Goal: Transaction & Acquisition: Obtain resource

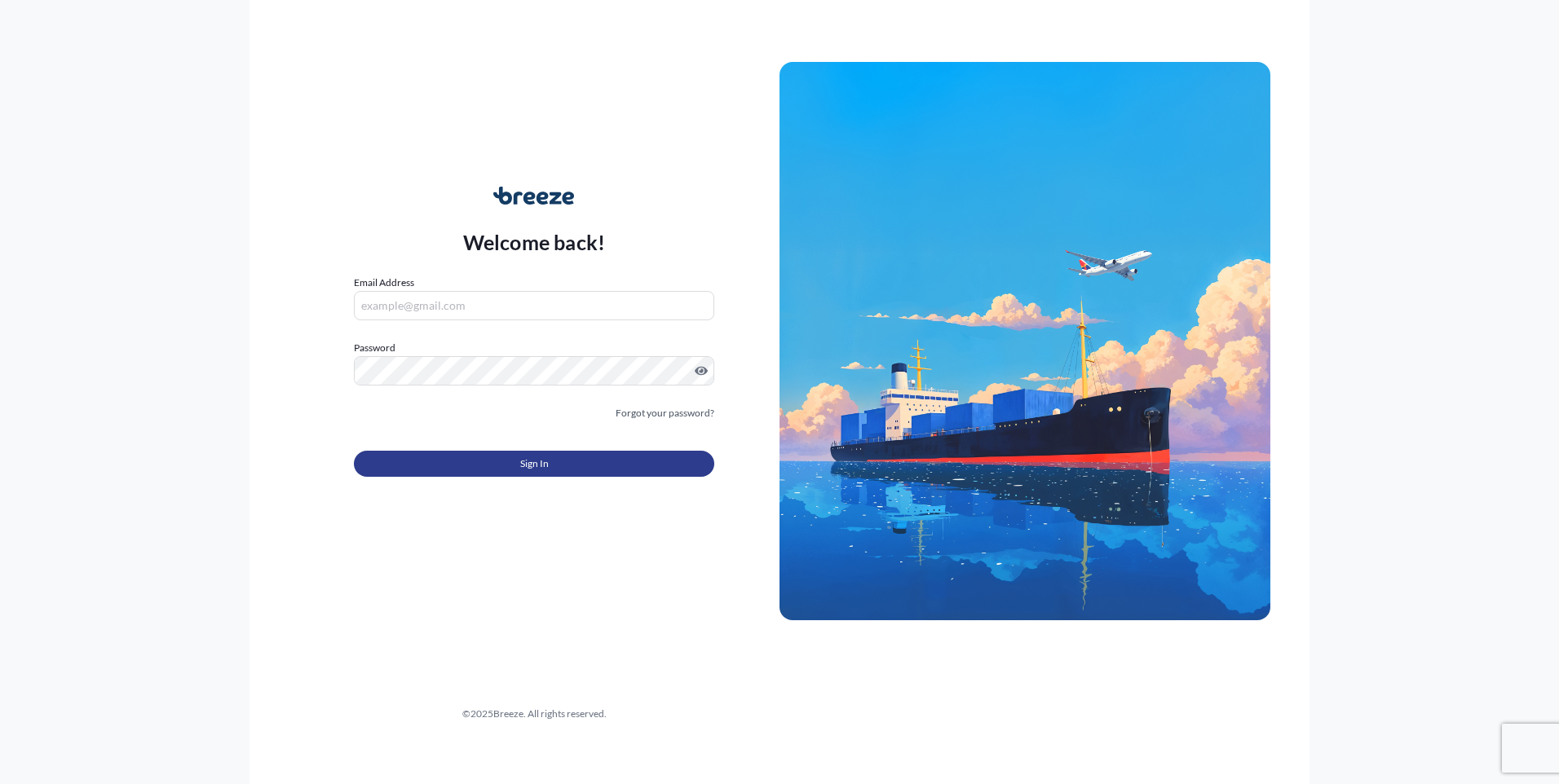
type input "[PERSON_NAME][EMAIL_ADDRESS][PERSON_NAME][DOMAIN_NAME]"
click at [477, 464] on button "Sign In" at bounding box center [533, 464] width 360 height 26
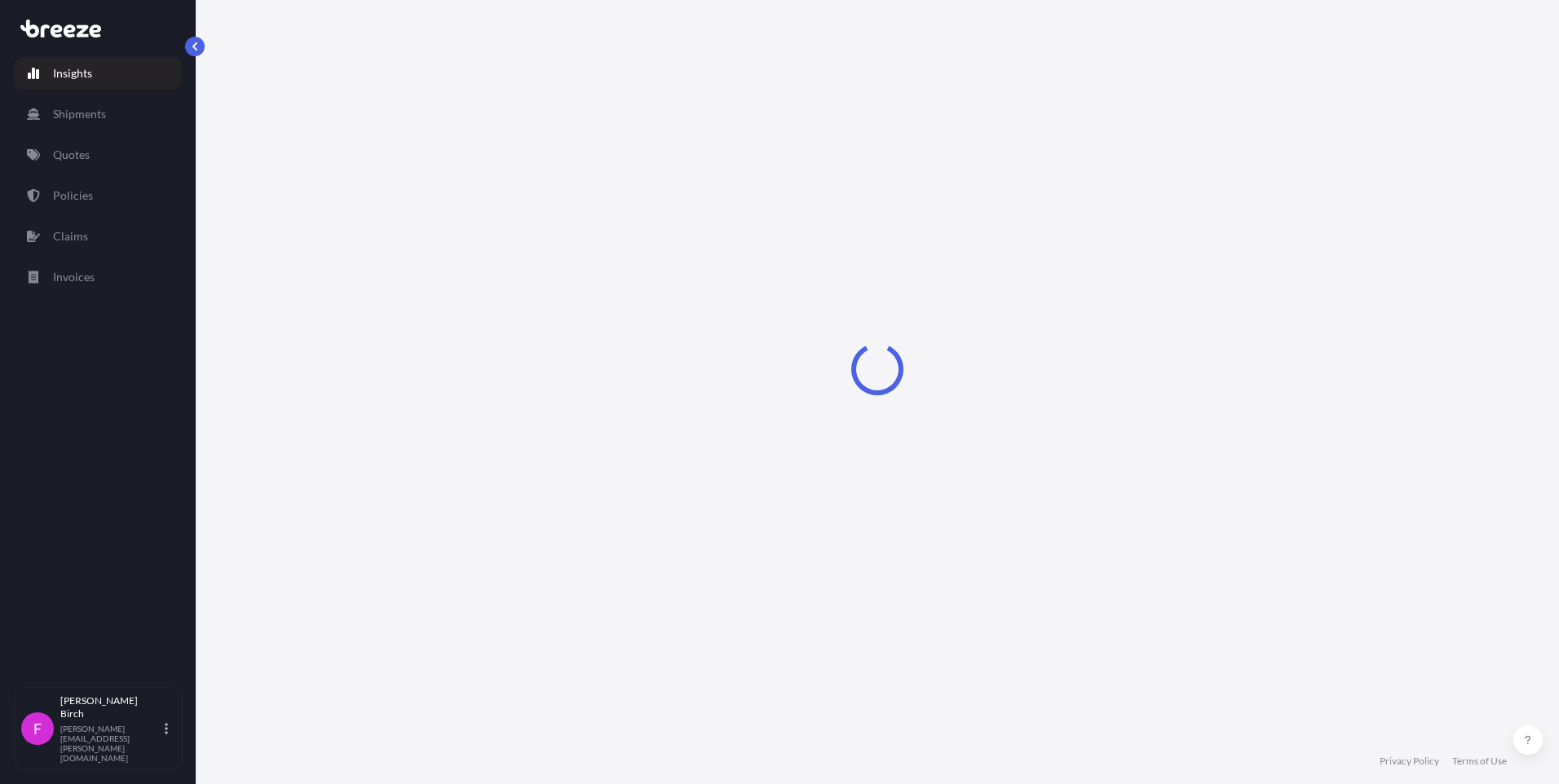
select select "2025"
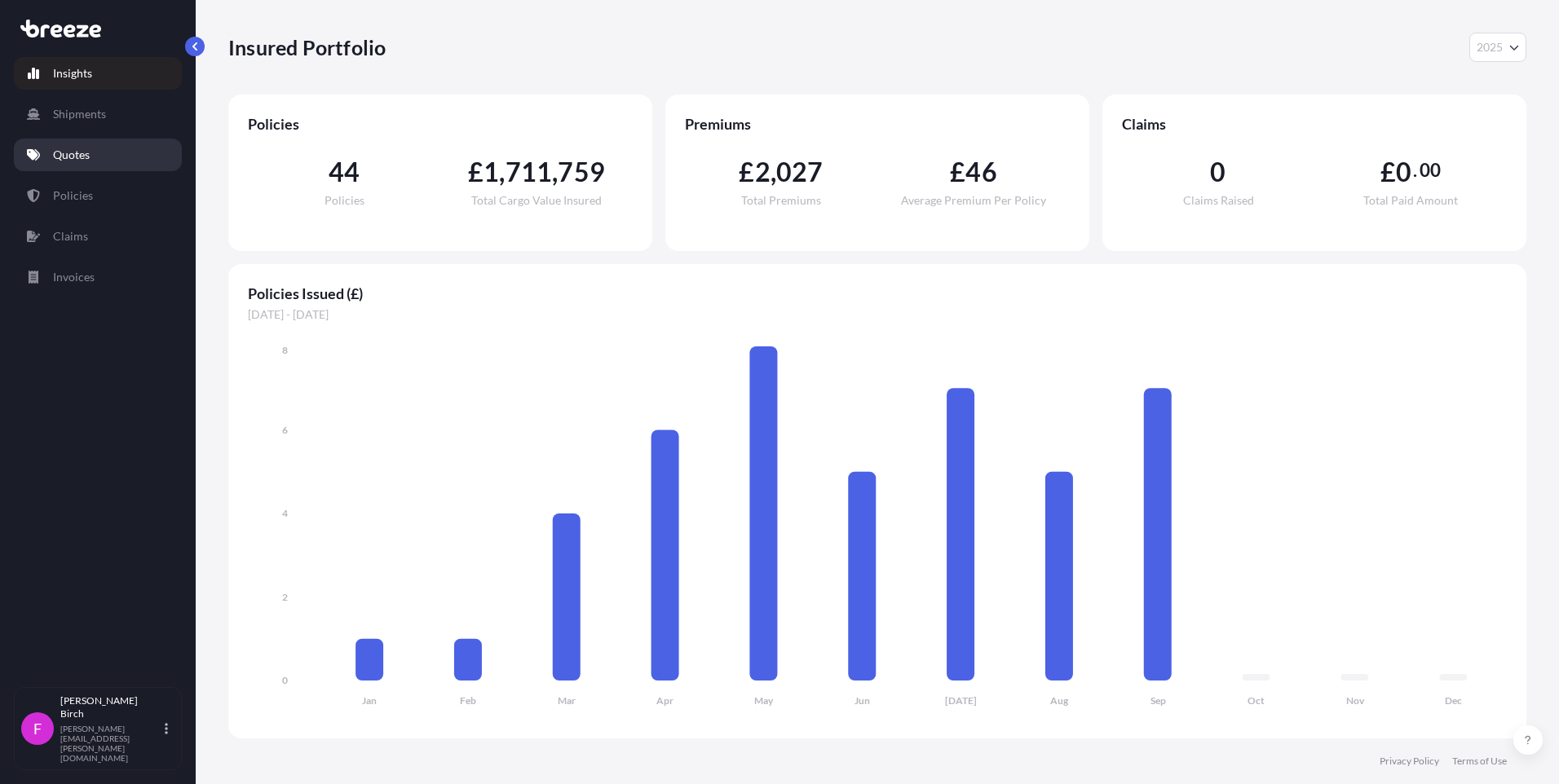
click at [97, 143] on link "Quotes" at bounding box center [98, 155] width 168 height 33
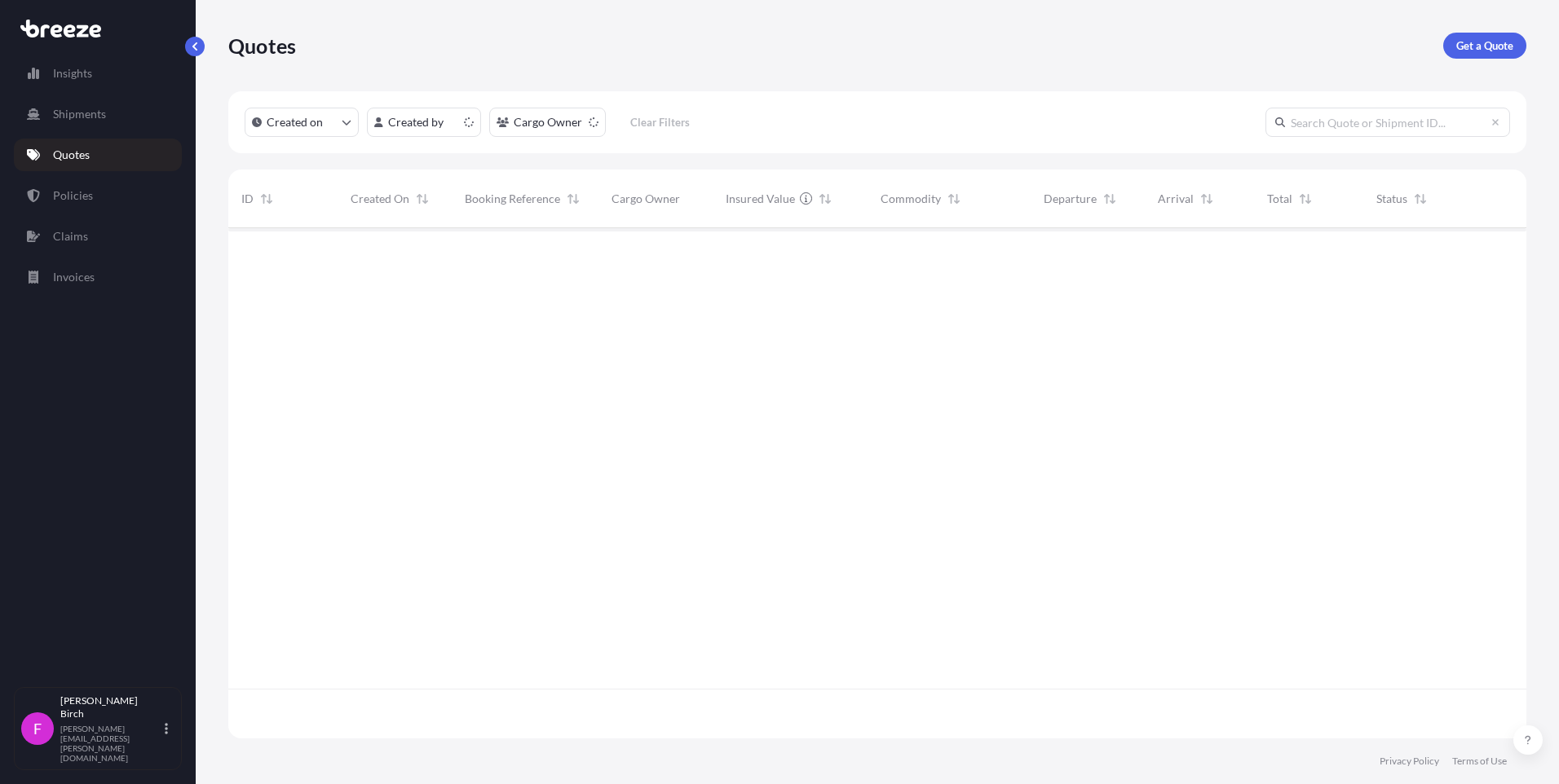
scroll to position [507, 1286]
click at [1486, 50] on p "Get a Quote" at bounding box center [1484, 45] width 57 height 16
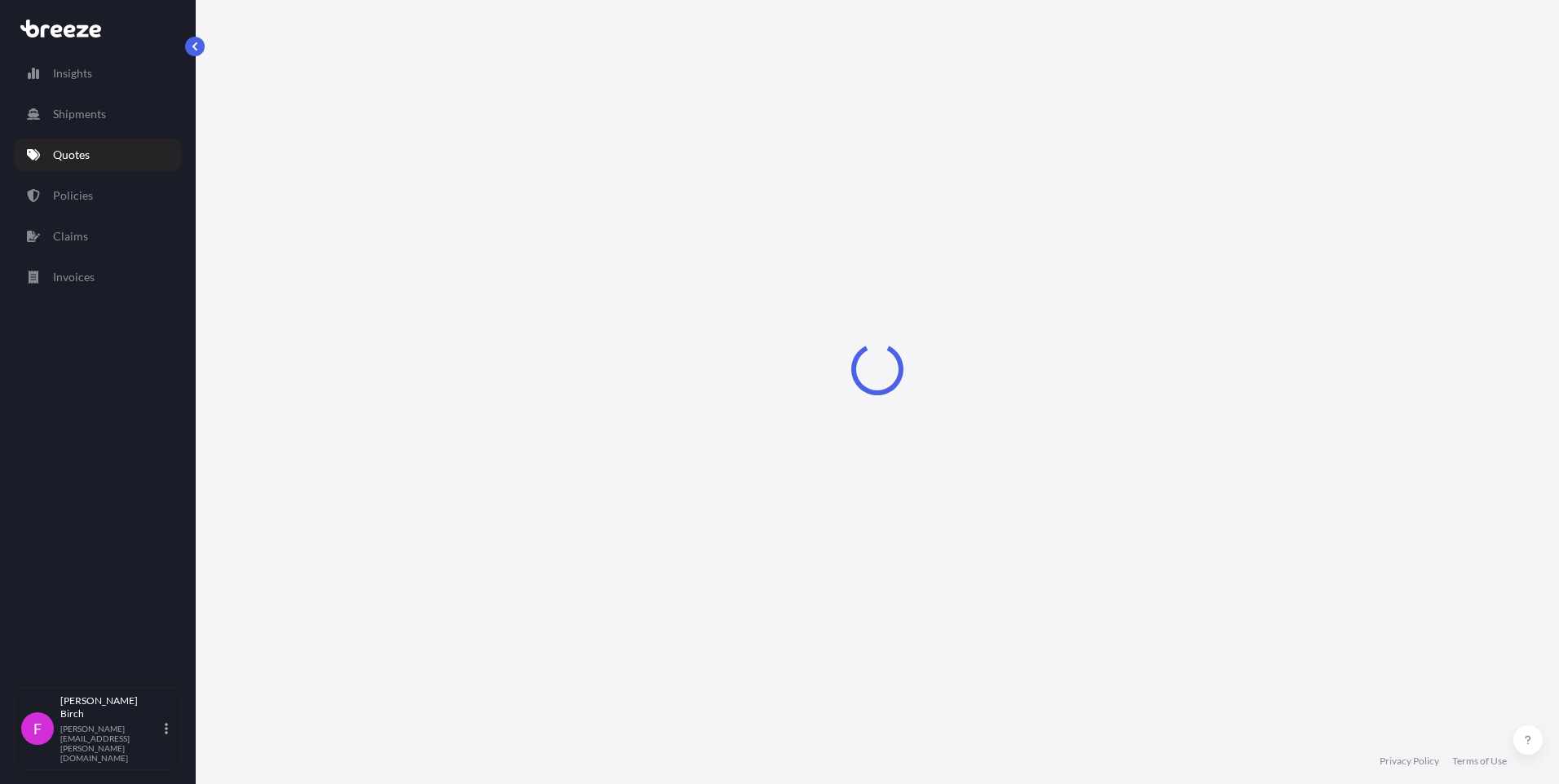
select select "Air"
select select "1"
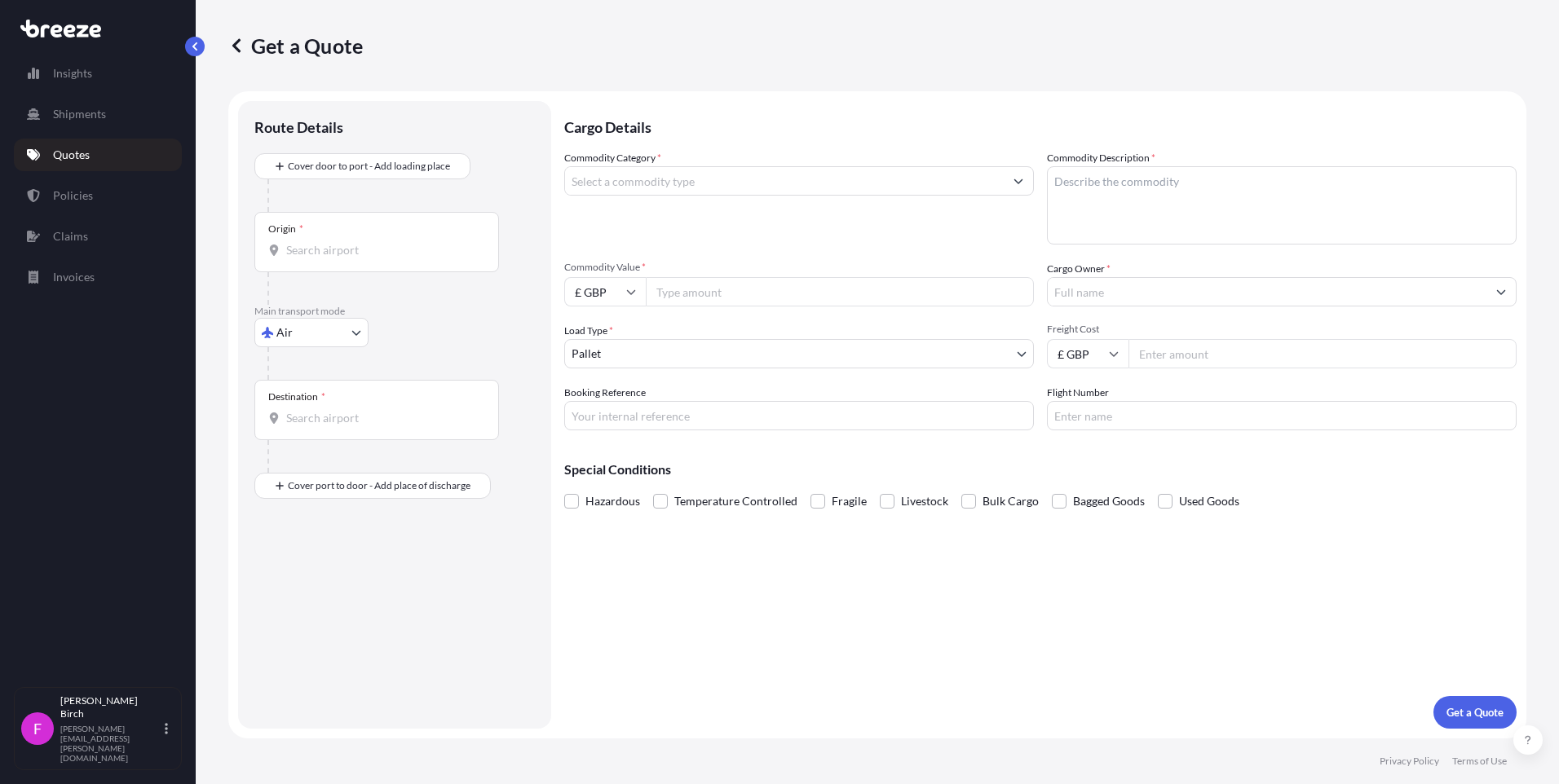
click at [307, 323] on body "Insights Shipments Quotes Policies Claims Invoices F [PERSON_NAME] [PERSON_NAME…" at bounding box center [779, 392] width 1559 height 784
click at [293, 429] on span "Road" at bounding box center [298, 434] width 26 height 16
select select "Road"
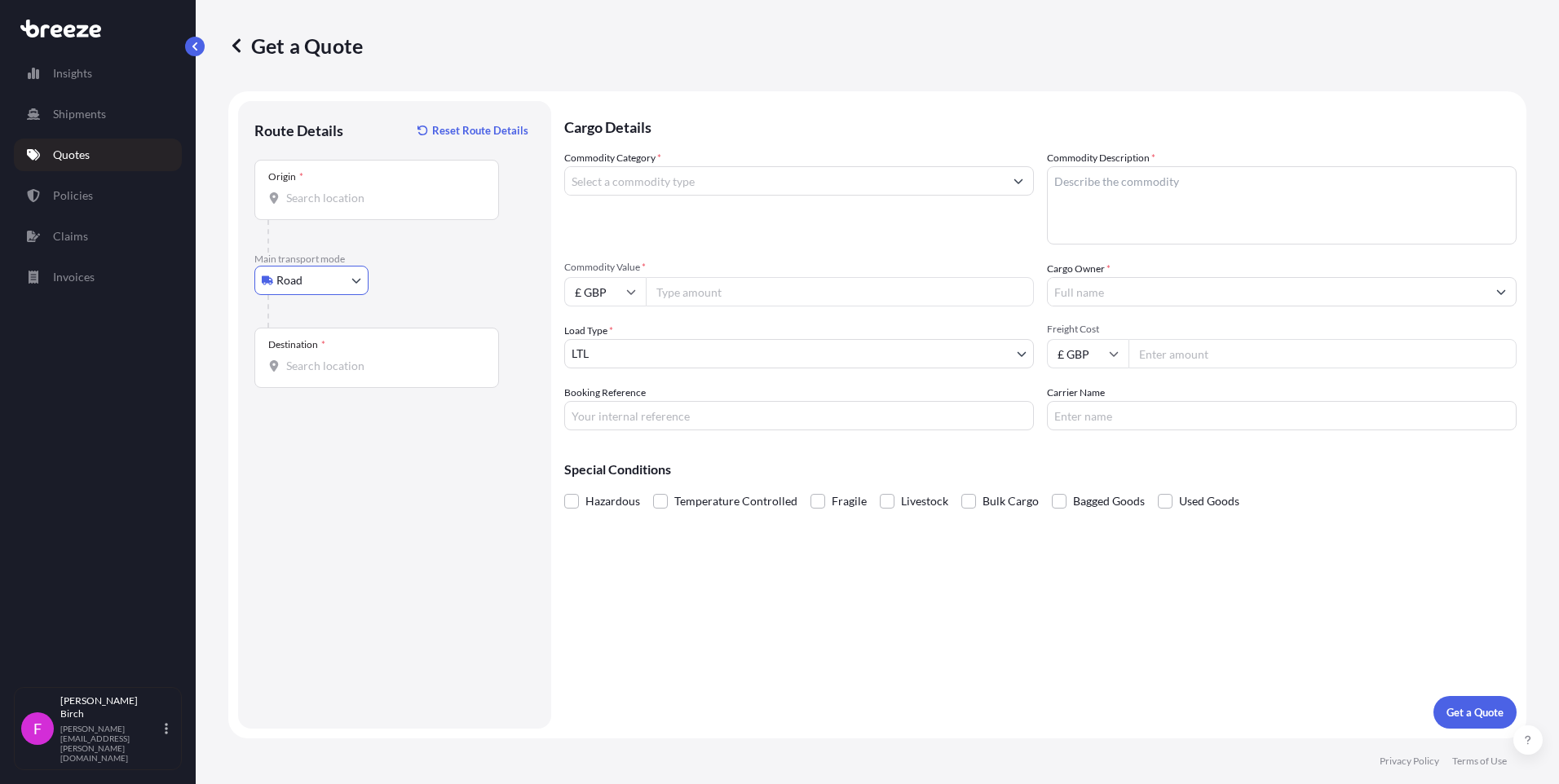
click at [323, 197] on input "Origin *" at bounding box center [382, 198] width 192 height 16
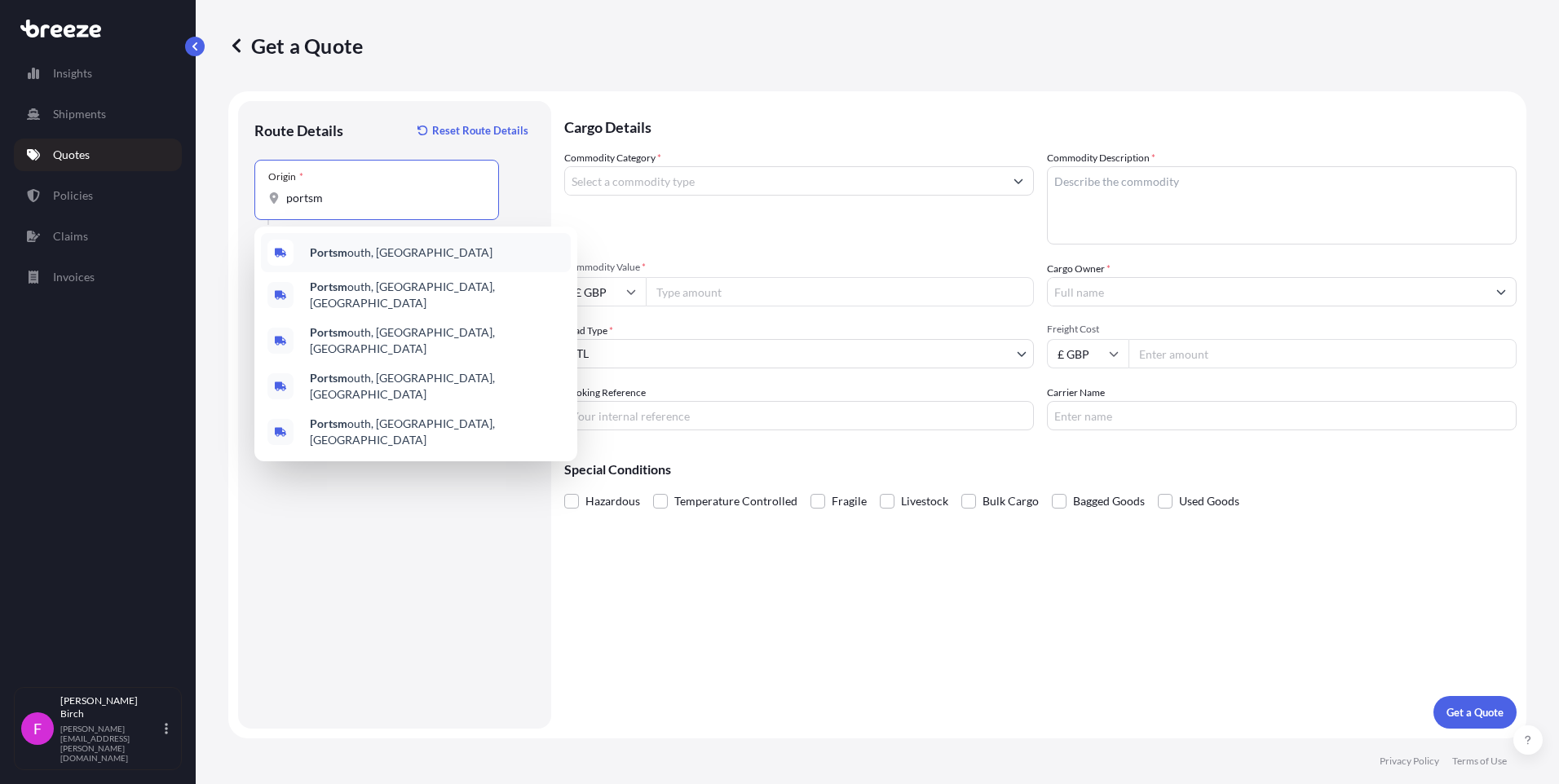
click at [336, 242] on div "Portsm outh, [GEOGRAPHIC_DATA]" at bounding box center [416, 252] width 310 height 39
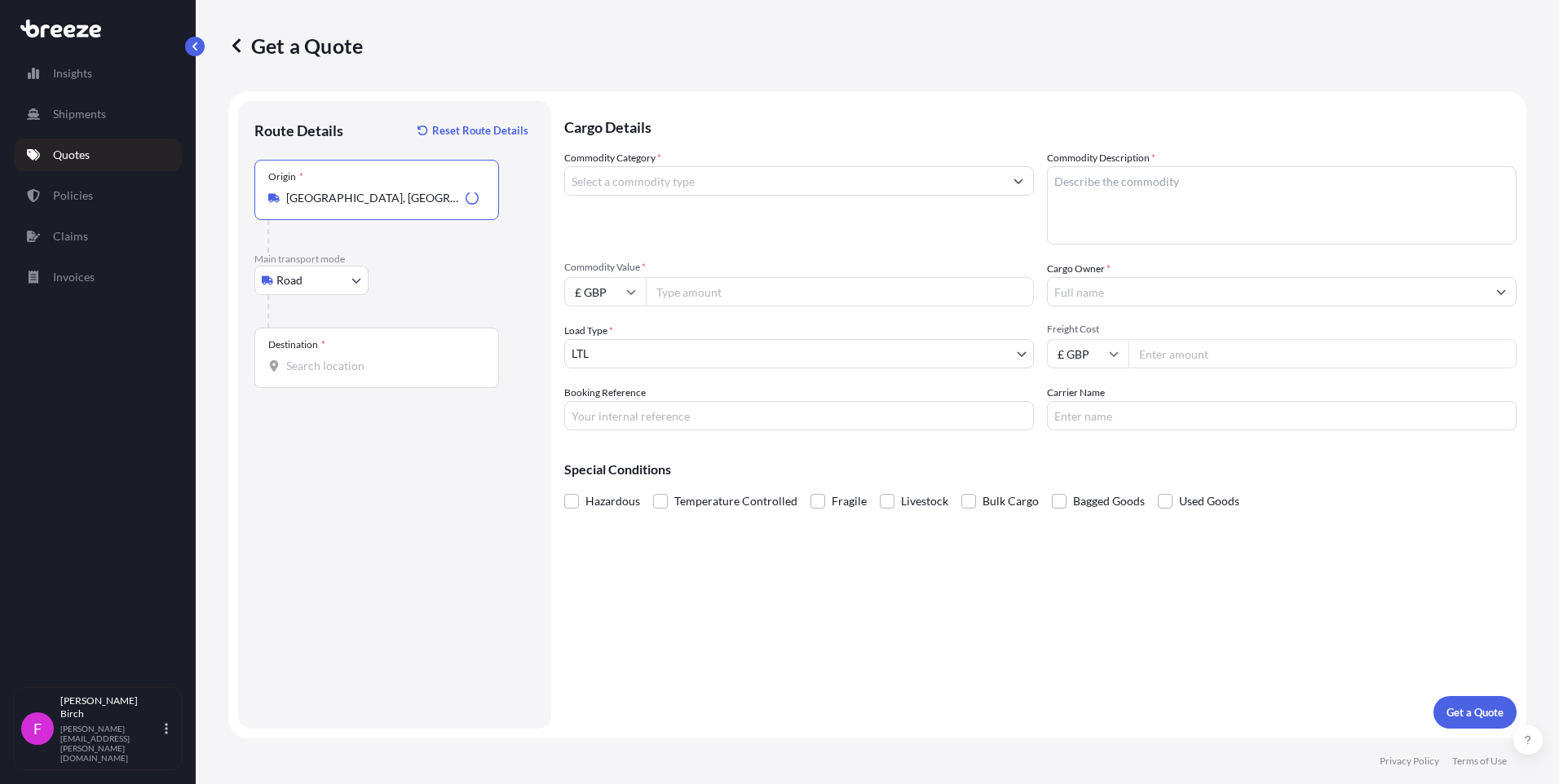
type input "[GEOGRAPHIC_DATA], [GEOGRAPHIC_DATA]"
click at [330, 359] on input "Destination *" at bounding box center [382, 366] width 192 height 16
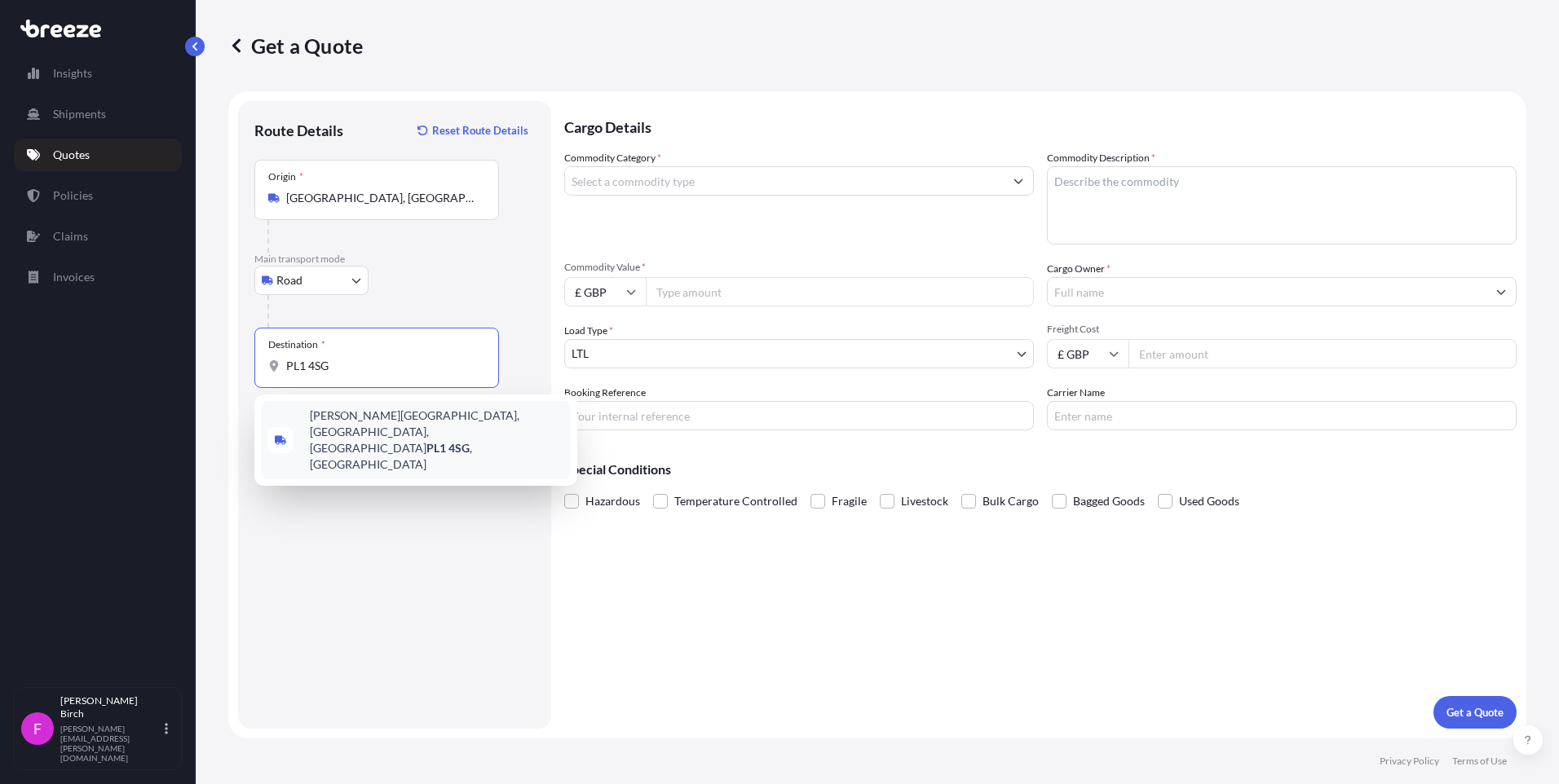
click at [411, 423] on span "[PERSON_NAME][STREET_ADDRESS]" at bounding box center [437, 440] width 255 height 65
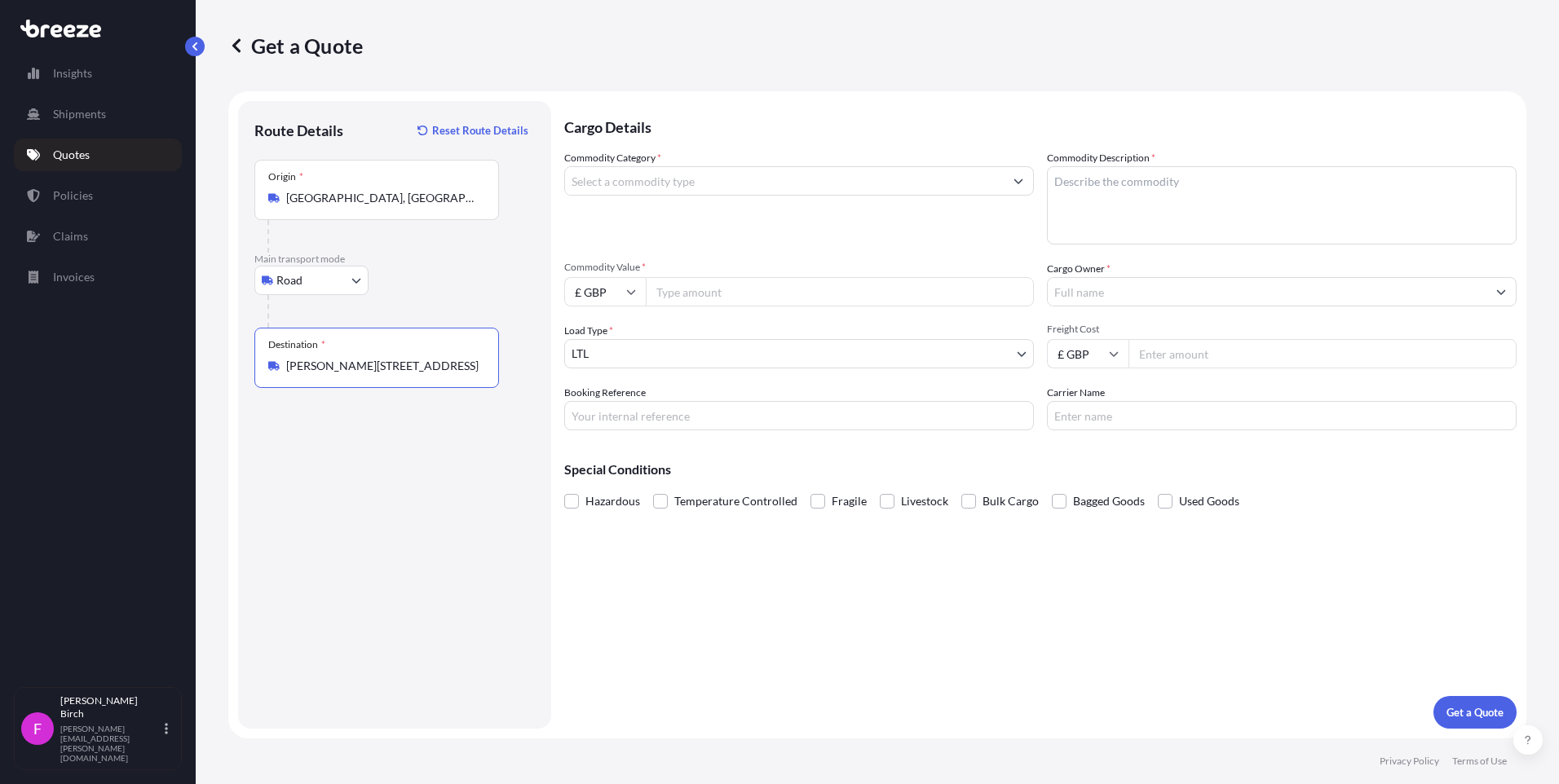
type input "[PERSON_NAME][STREET_ADDRESS]"
click at [634, 184] on input "Commodity Category *" at bounding box center [784, 181] width 439 height 30
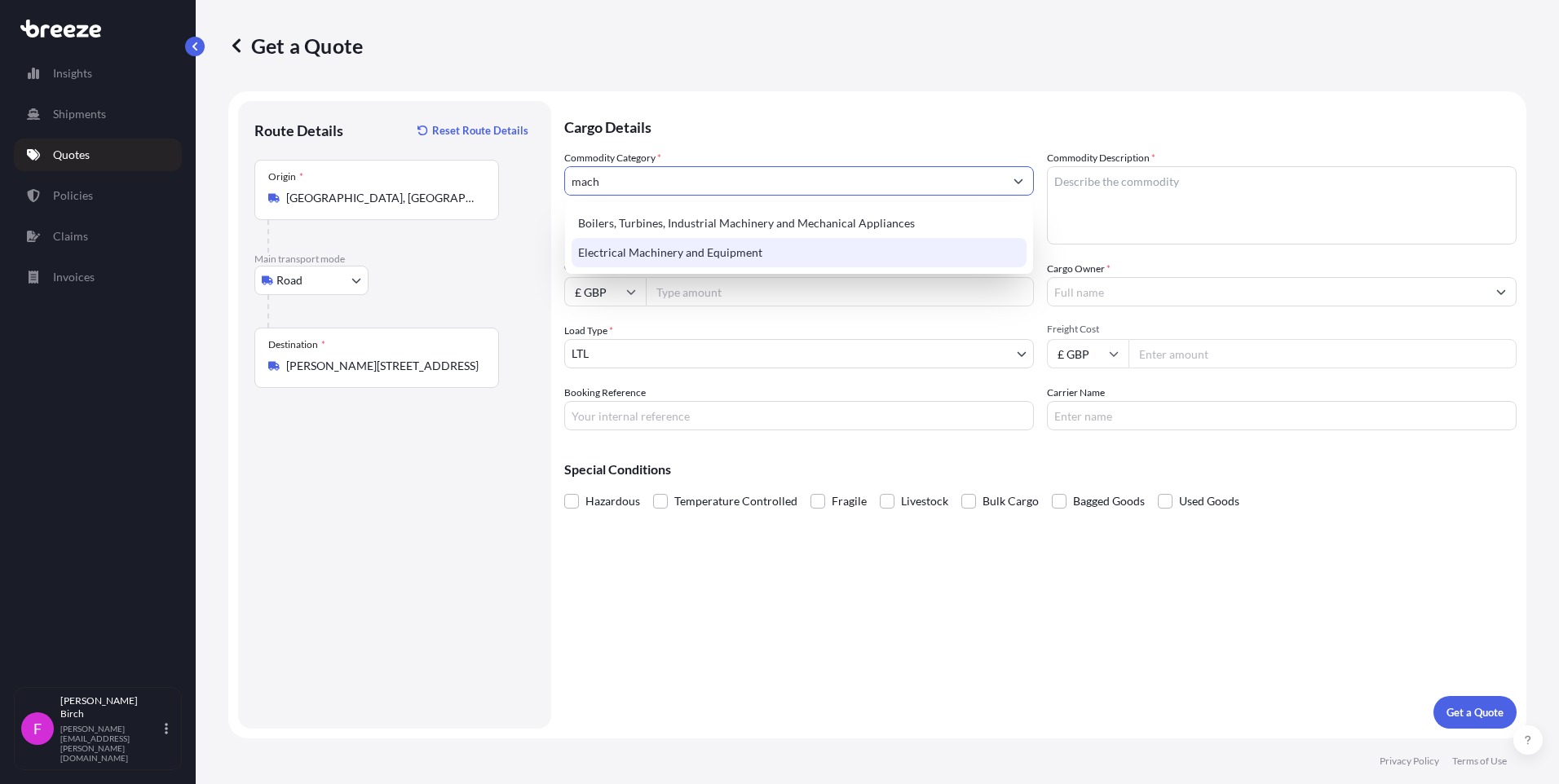
click at [736, 250] on div "Electrical Machinery and Equipment" at bounding box center [799, 253] width 455 height 30
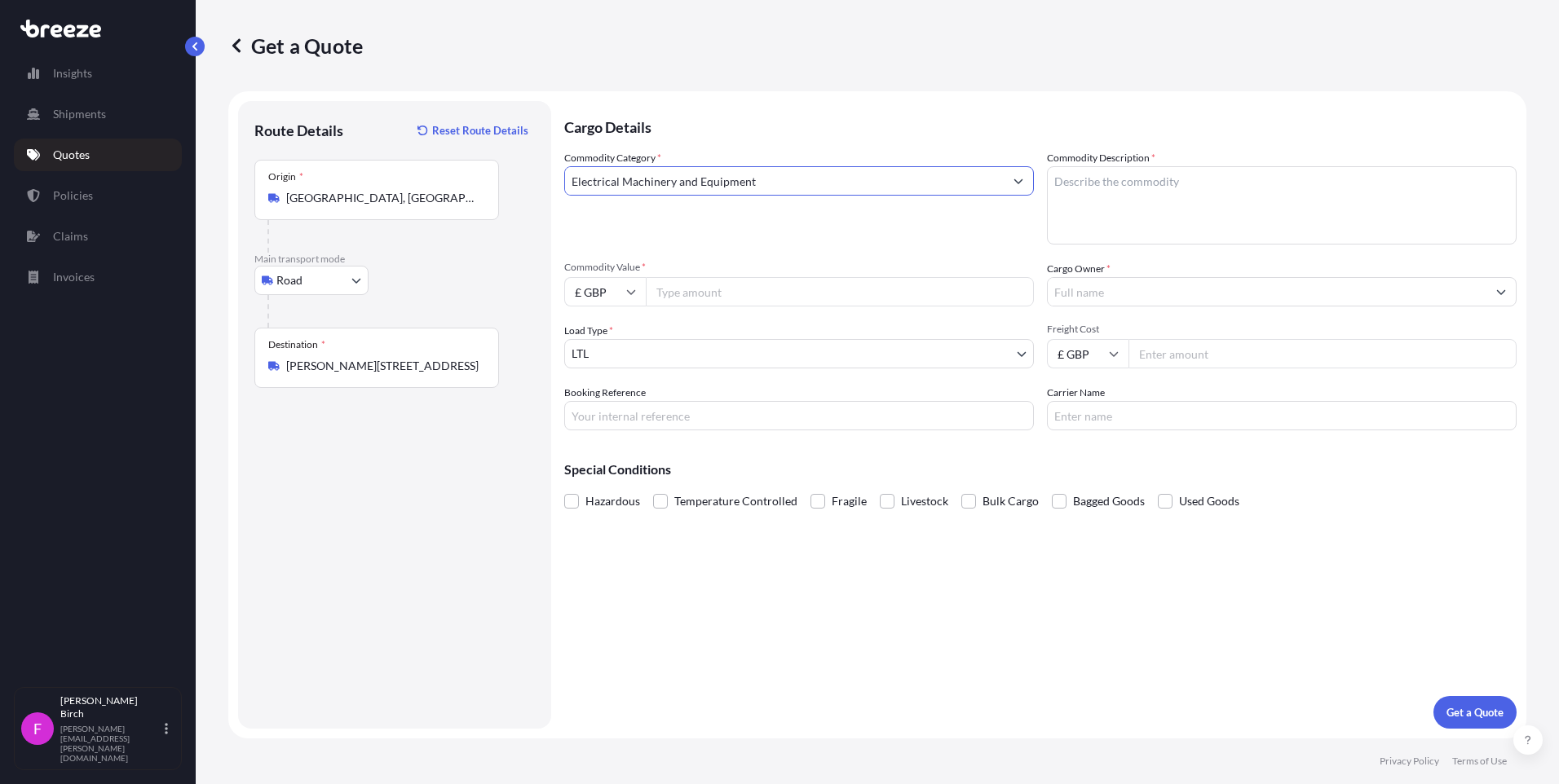
type input "Electrical Machinery and Equipment"
click at [1178, 192] on textarea "Commodity Description *" at bounding box center [1282, 205] width 470 height 78
click at [772, 282] on input "Commodity Value *" at bounding box center [839, 292] width 388 height 30
click at [712, 293] on input "Commodity Value *" at bounding box center [839, 292] width 388 height 30
type input "57000"
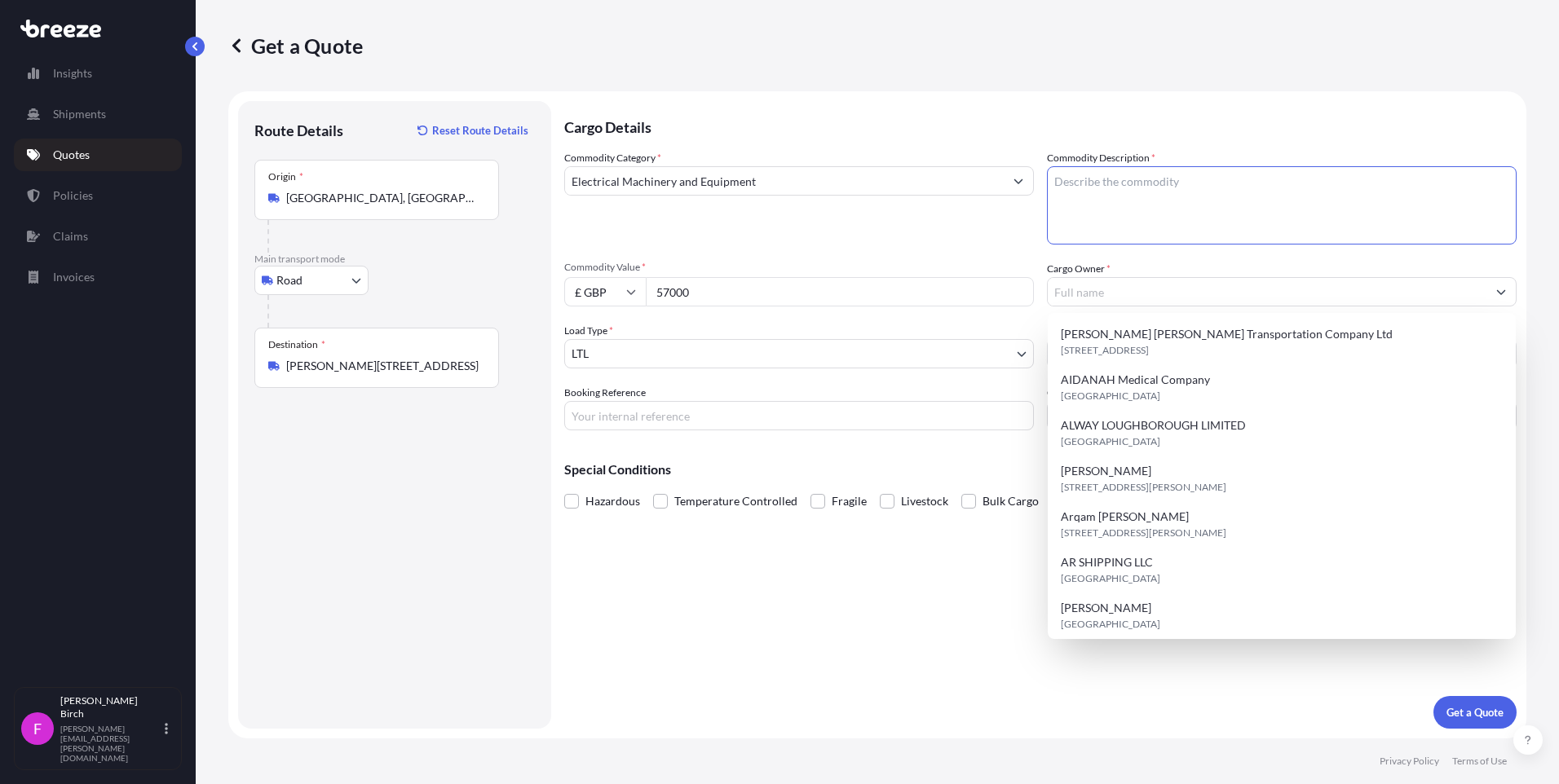
click at [1136, 214] on textarea "Commodity Description *" at bounding box center [1282, 205] width 470 height 78
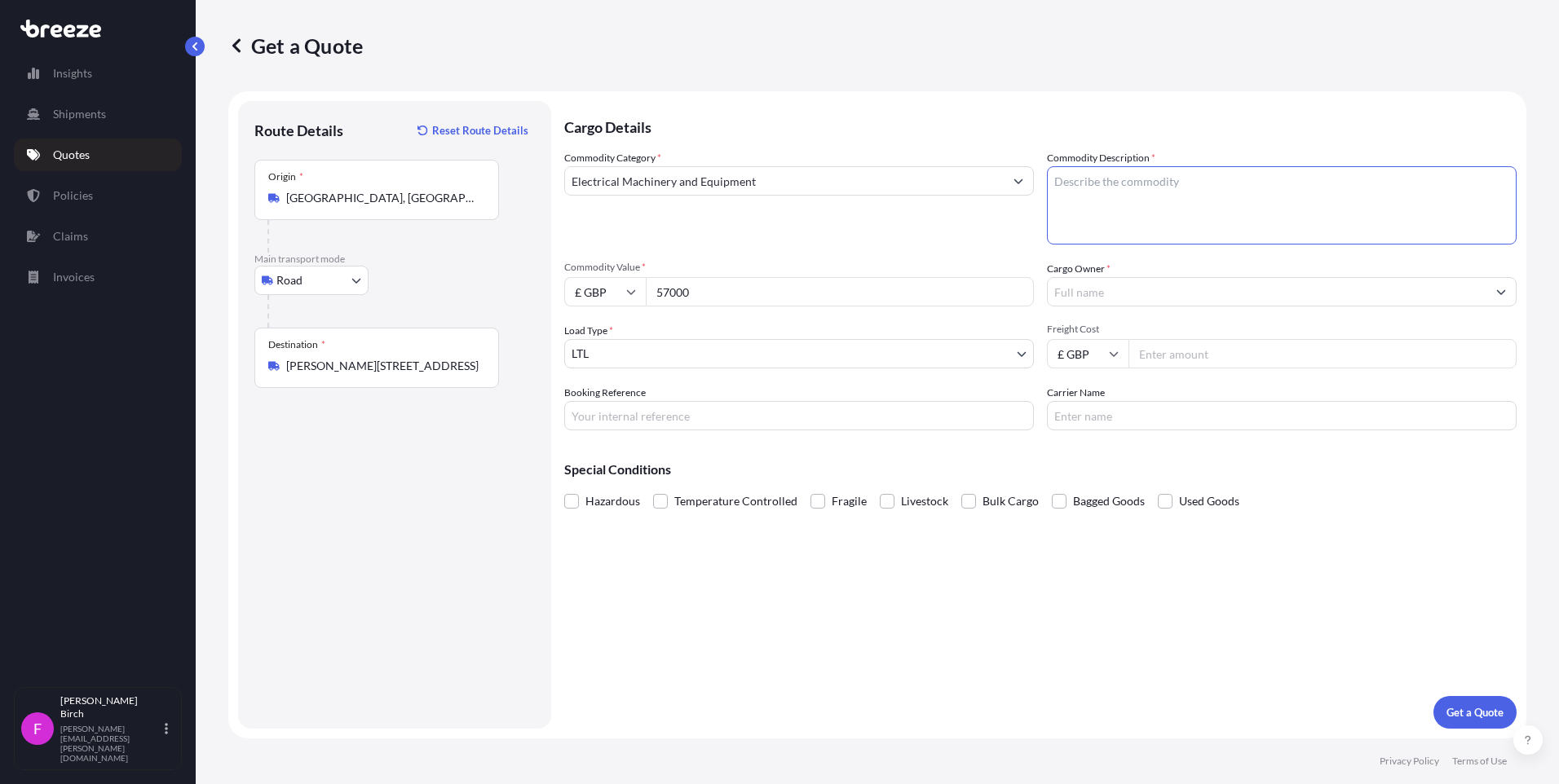
click at [1144, 188] on textarea "Commodity Description *" at bounding box center [1282, 205] width 470 height 78
type textarea "machine parts"
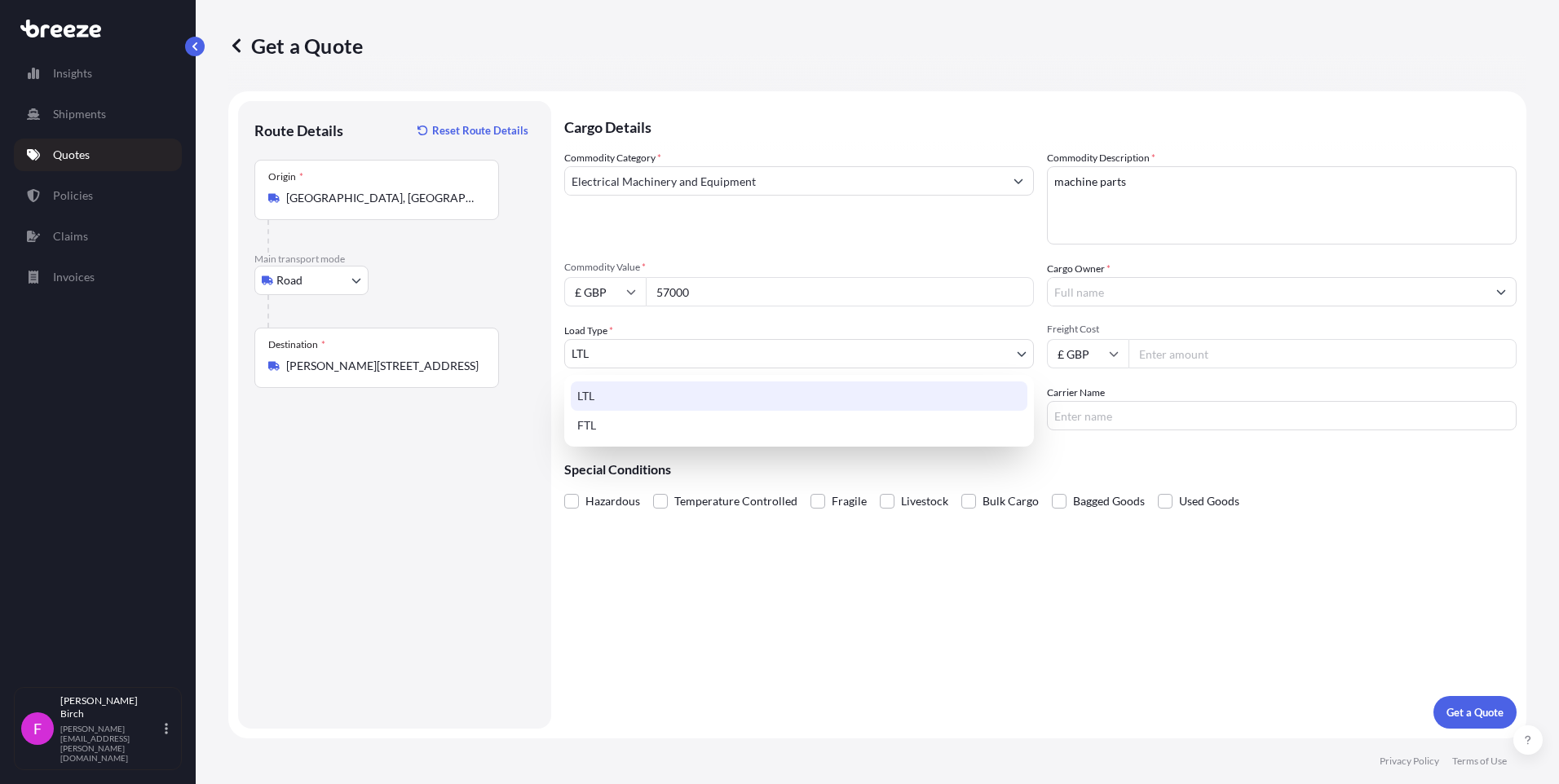
click at [645, 352] on body "Insights Shipments Quotes Policies Claims Invoices F [PERSON_NAME] [PERSON_NAME…" at bounding box center [779, 392] width 1559 height 784
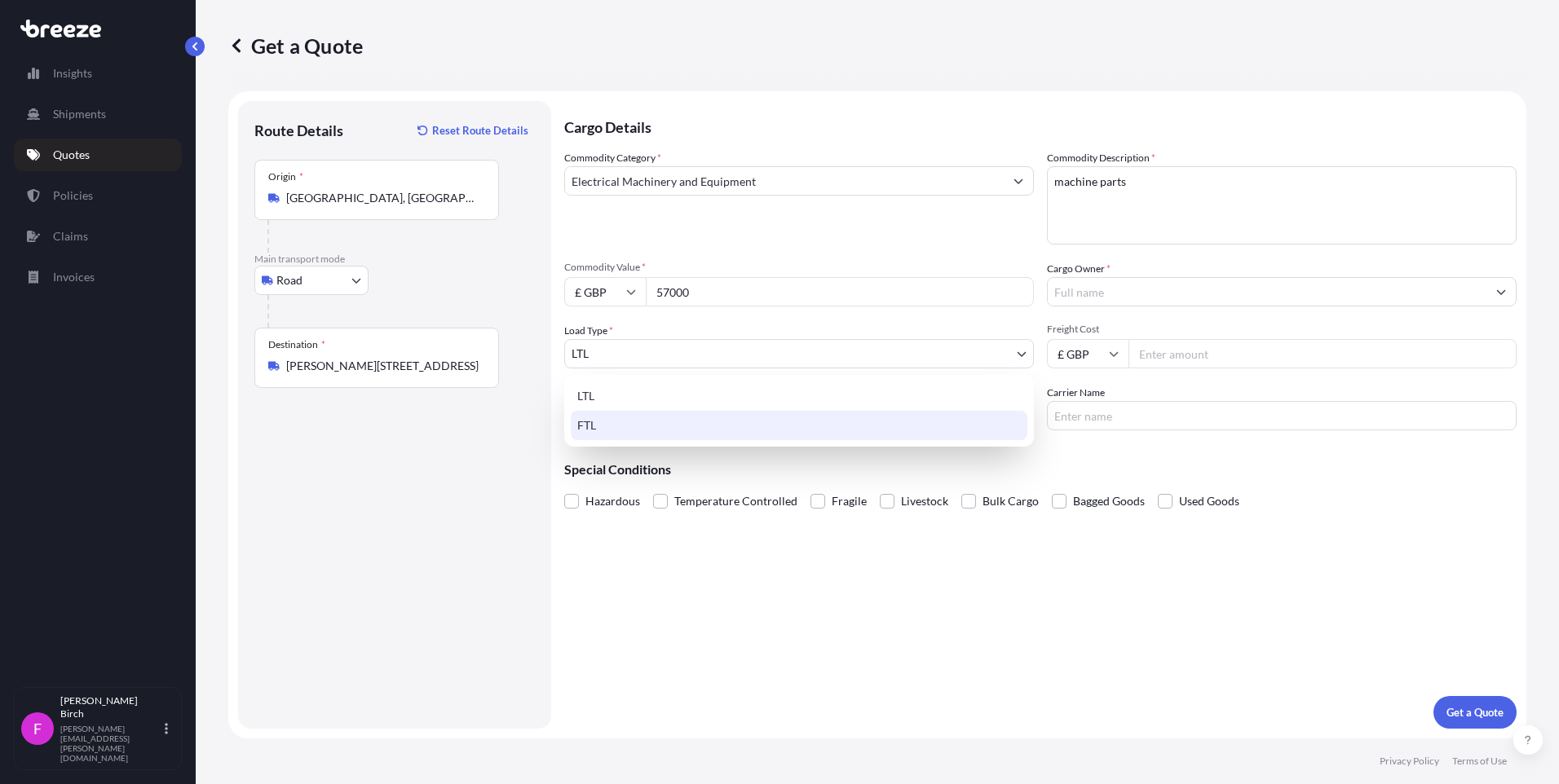
click at [608, 413] on div "FTL" at bounding box center [799, 425] width 457 height 30
select select "2"
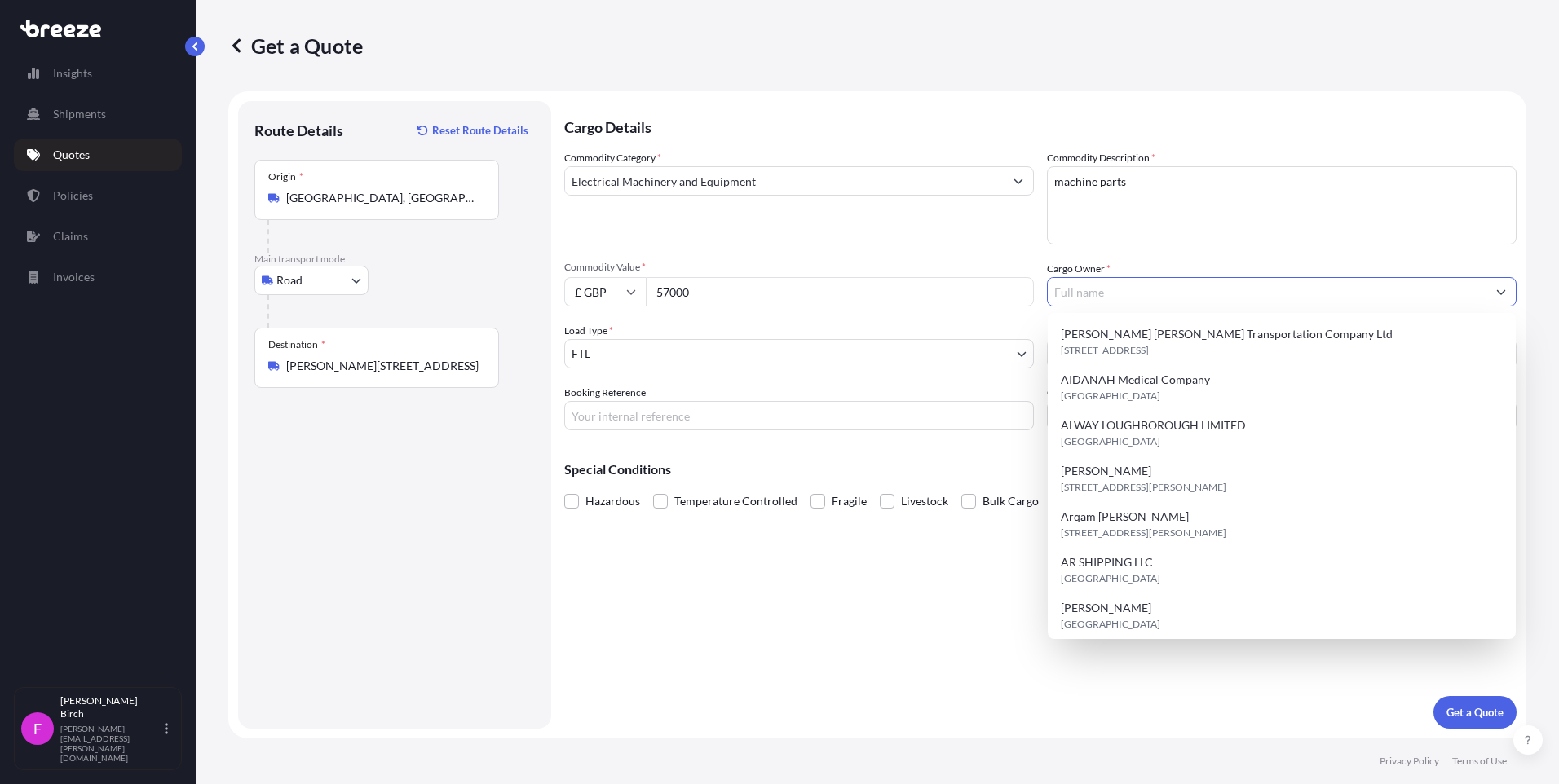
click at [1079, 293] on input "Cargo Owner *" at bounding box center [1267, 292] width 439 height 30
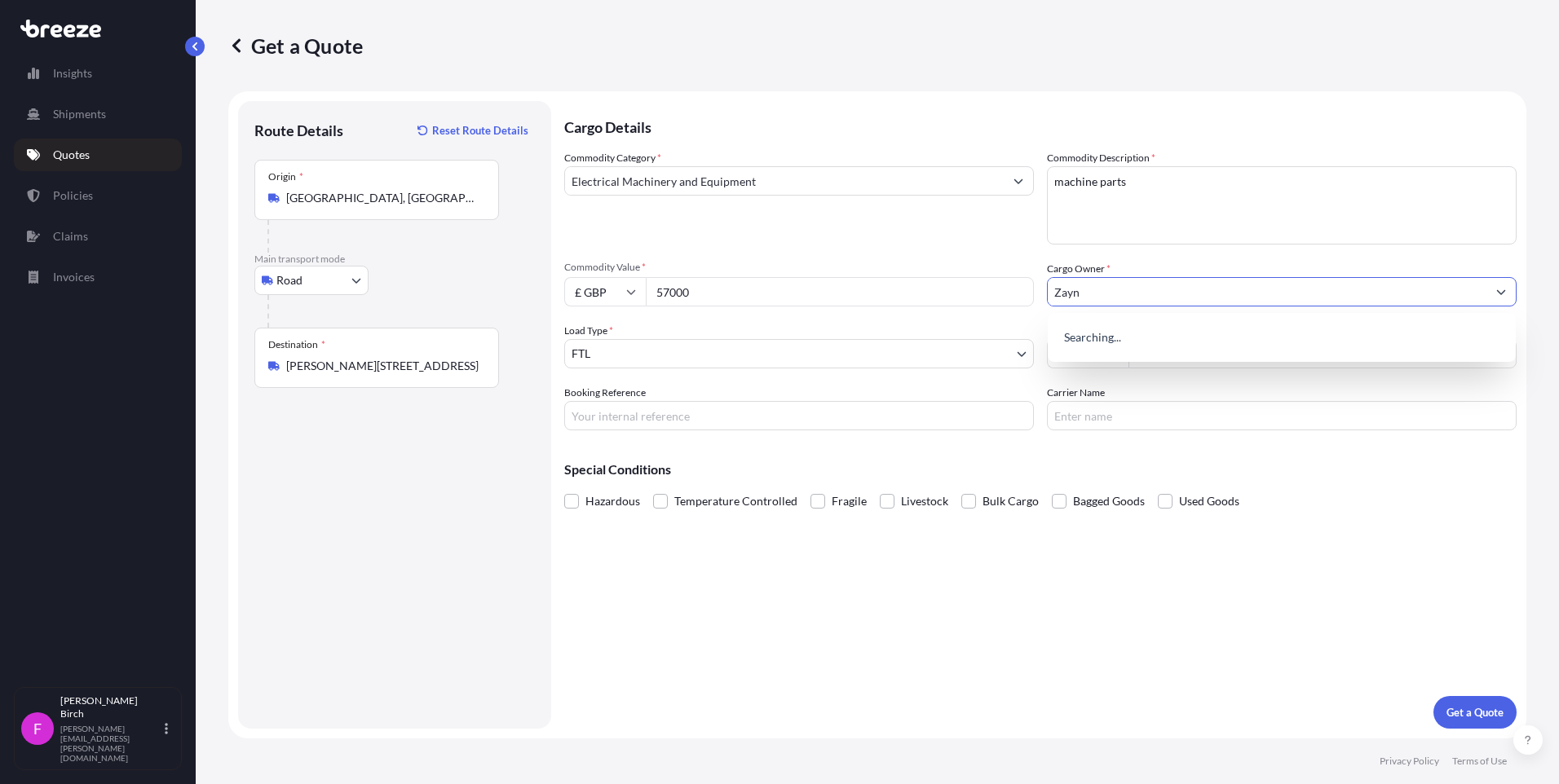
type input "Zayn"
click at [977, 548] on div "Cargo Details Commodity Category * Electrical Machinery and Equipment Commodity…" at bounding box center [1040, 415] width 952 height 628
click at [795, 420] on input "Booking Reference" at bounding box center [799, 416] width 470 height 30
click at [1340, 531] on div "Cargo Details Commodity Category * Electrical Machinery and Equipment Commodity…" at bounding box center [1040, 415] width 952 height 628
click at [1177, 364] on input "Freight Cost" at bounding box center [1322, 354] width 388 height 30
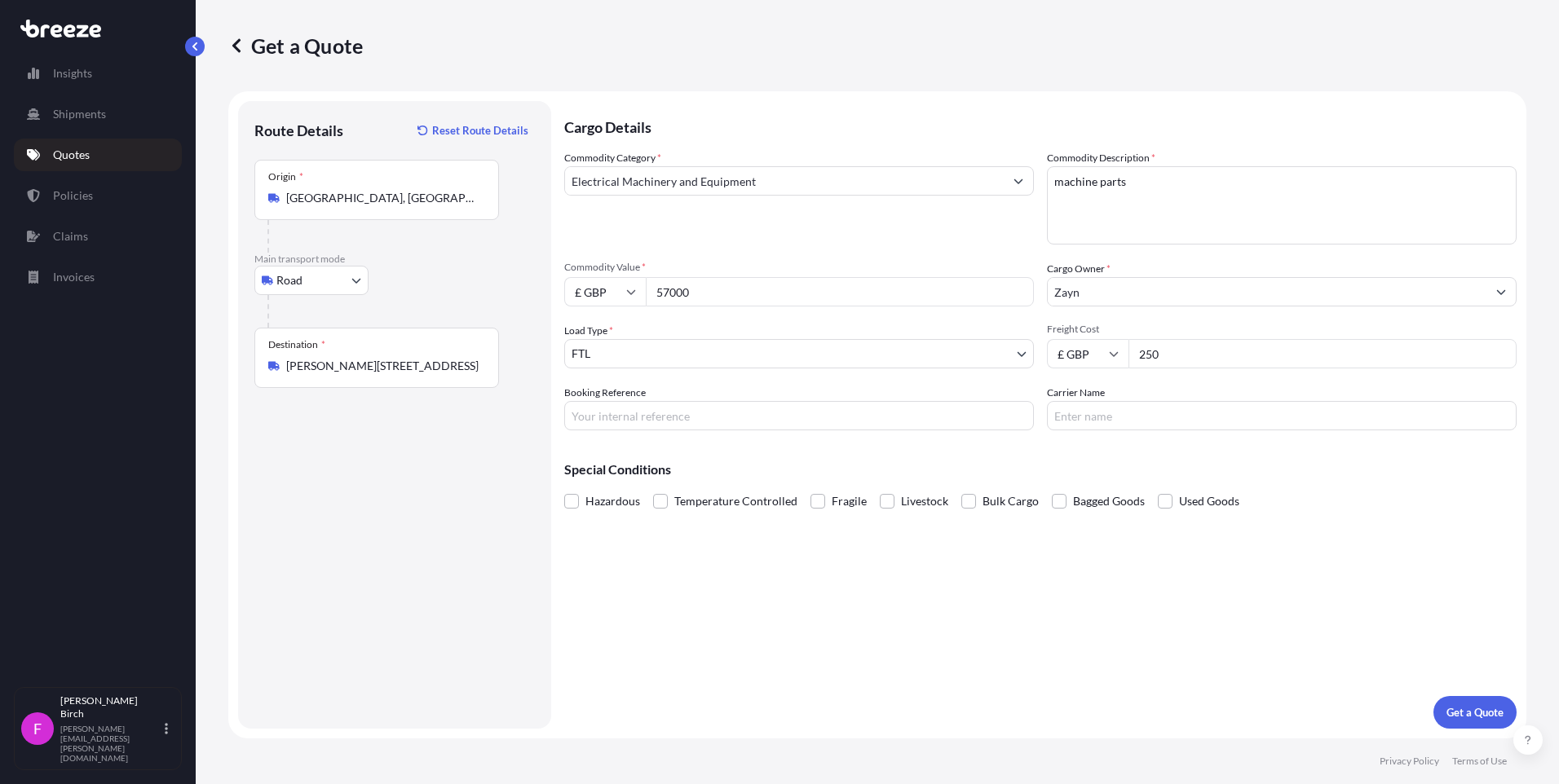
type input "250"
click at [1468, 707] on p "Get a Quote" at bounding box center [1475, 713] width 57 height 16
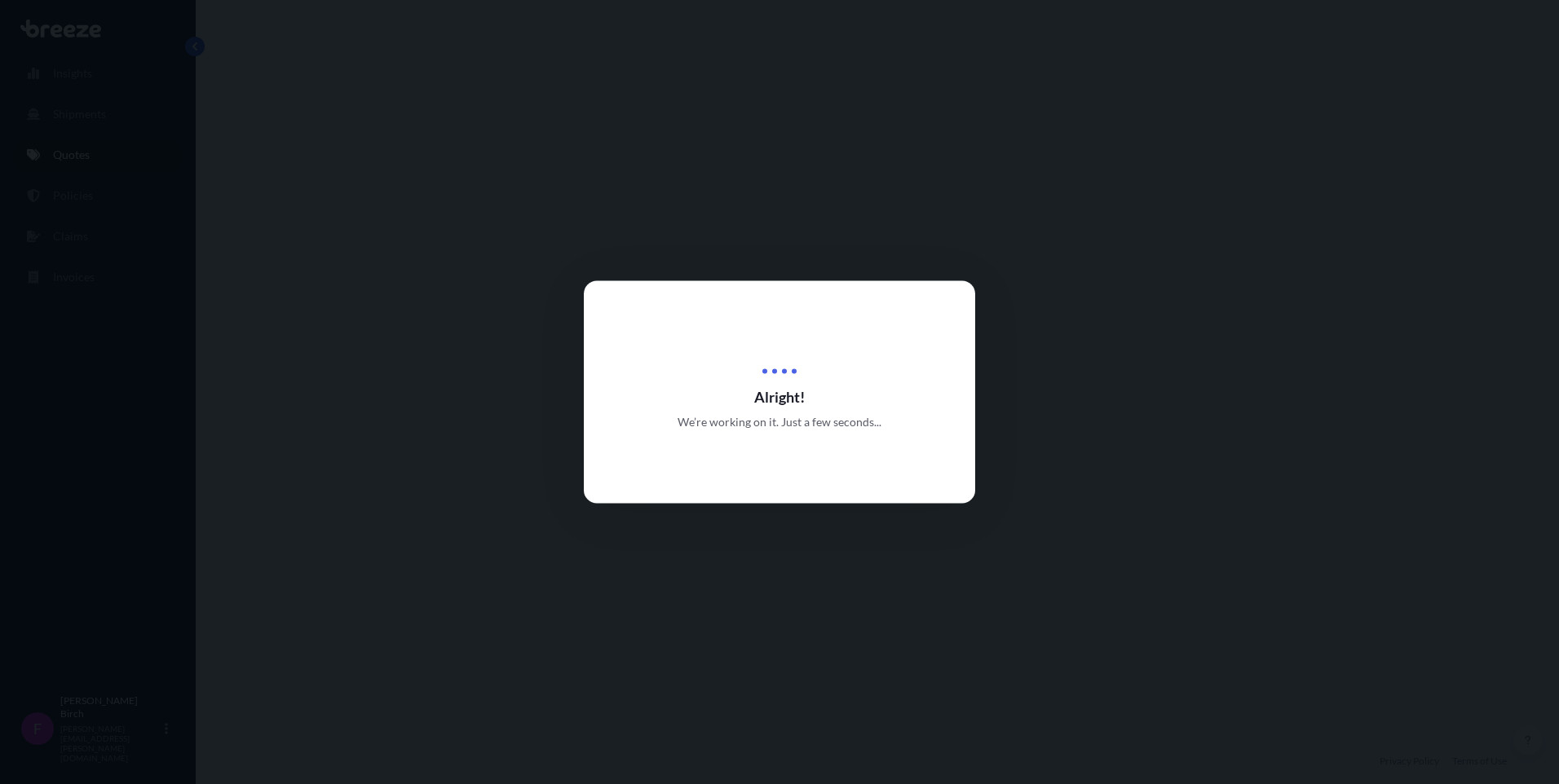
select select "Road"
select select "2"
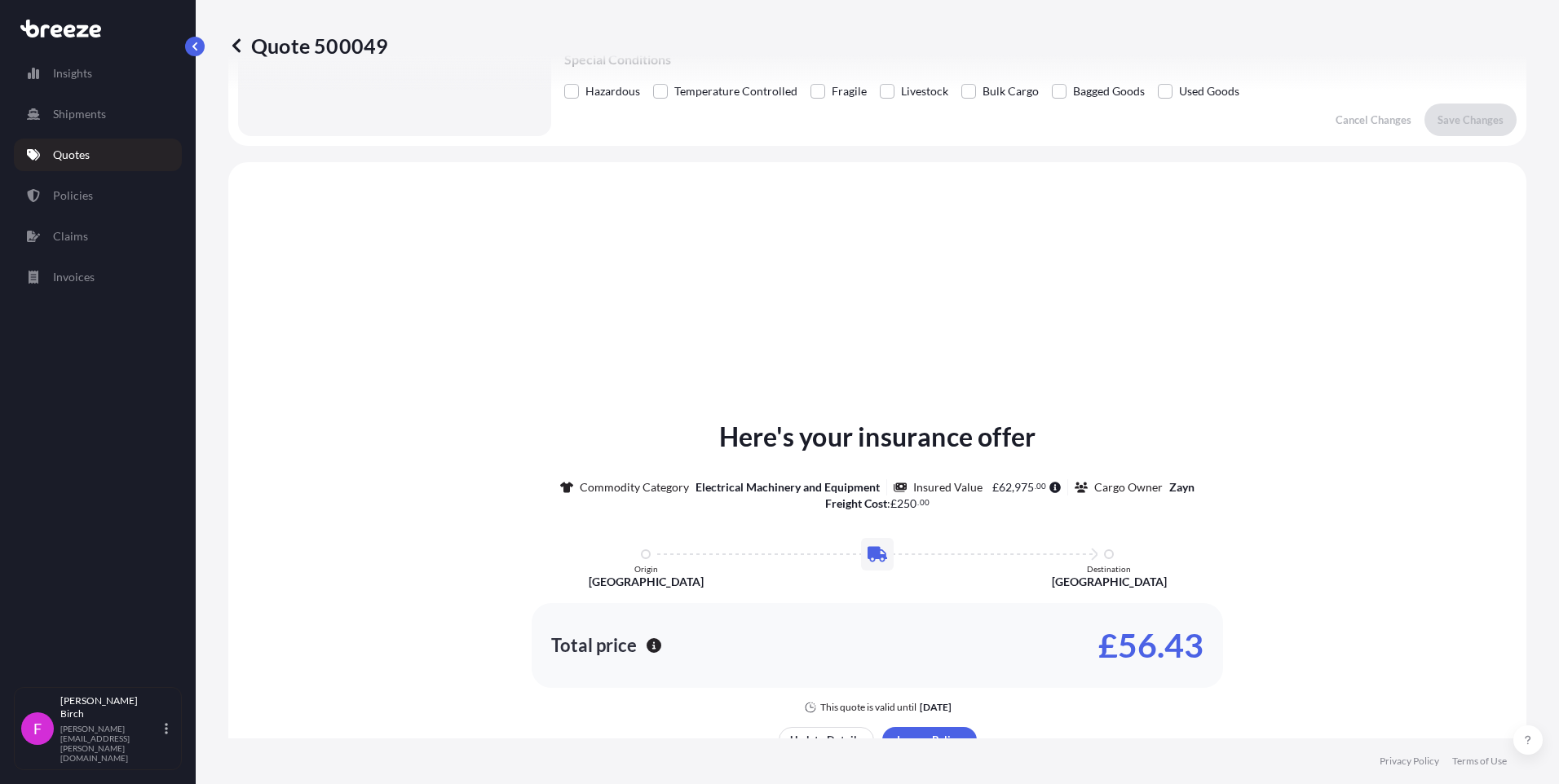
scroll to position [409, 0]
